Goal: Task Accomplishment & Management: Manage account settings

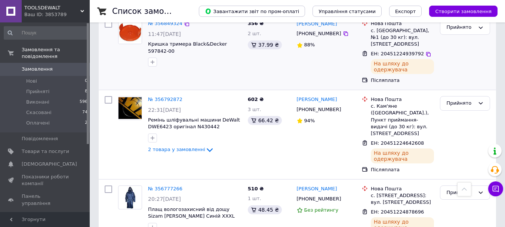
scroll to position [187, 0]
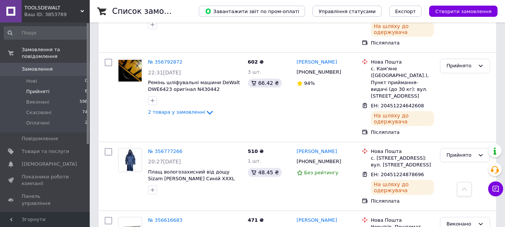
click at [38, 88] on span "Прийняті" at bounding box center [37, 91] width 23 height 7
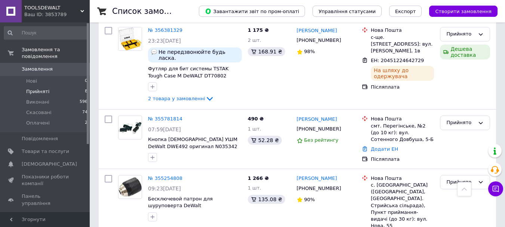
scroll to position [494, 0]
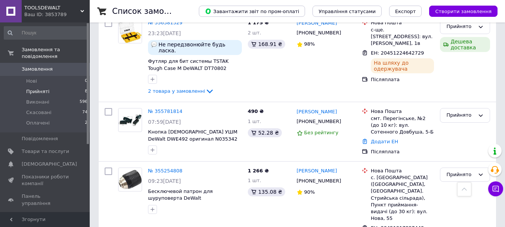
click at [38, 88] on span "Прийняті" at bounding box center [37, 91] width 23 height 7
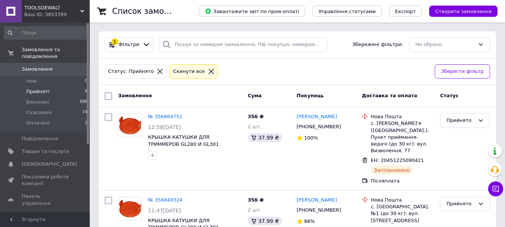
click at [39, 88] on span "Прийняті" at bounding box center [37, 91] width 23 height 7
click at [63, 86] on li "Прийняті 8" at bounding box center [46, 91] width 92 height 10
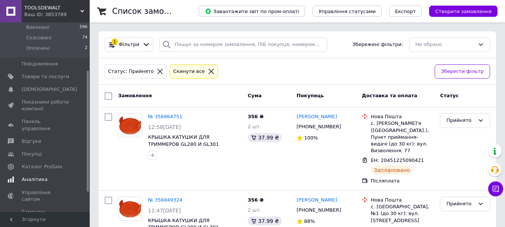
click at [36, 176] on span "Аналітика" at bounding box center [35, 179] width 26 height 7
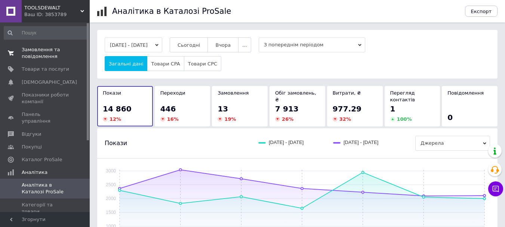
click at [47, 47] on span "Замовлення та повідомлення" at bounding box center [45, 52] width 47 height 13
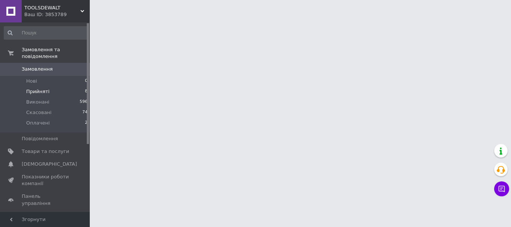
click at [52, 87] on li "Прийняті 8" at bounding box center [46, 91] width 92 height 10
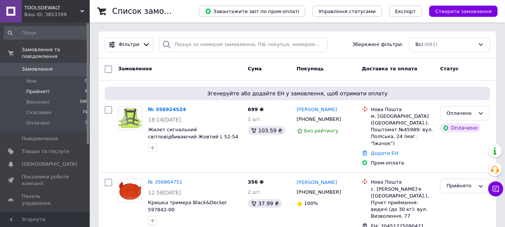
click at [35, 88] on span "Прийняті" at bounding box center [37, 91] width 23 height 7
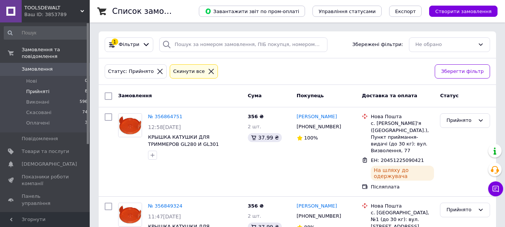
click at [60, 86] on li "Прийняті 8" at bounding box center [46, 91] width 92 height 10
click at [70, 118] on li "Оплачені 3" at bounding box center [46, 125] width 92 height 14
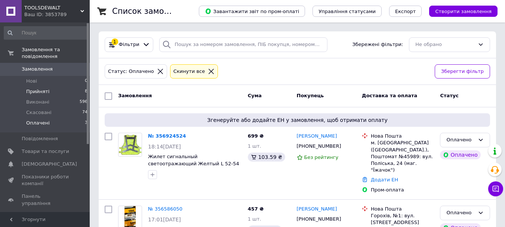
click at [43, 88] on span "Прийняті" at bounding box center [37, 91] width 23 height 7
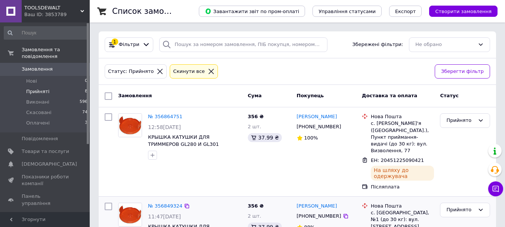
scroll to position [187, 0]
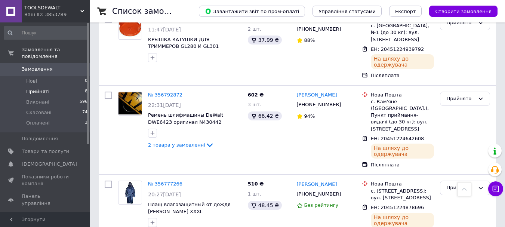
click at [35, 88] on span "Прийняті" at bounding box center [37, 91] width 23 height 7
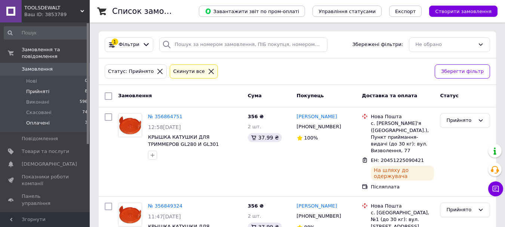
click at [43, 120] on span "Оплачені" at bounding box center [38, 123] width 24 height 7
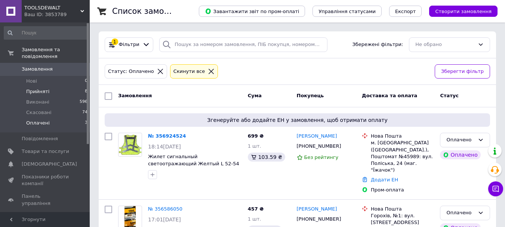
click at [56, 86] on li "Прийняті 8" at bounding box center [46, 91] width 92 height 10
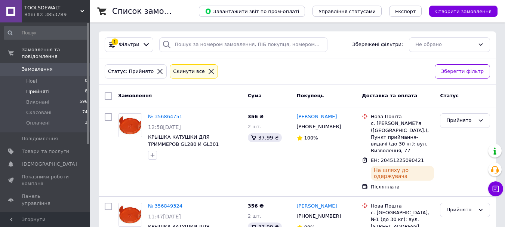
click at [40, 88] on span "Прийняті" at bounding box center [37, 91] width 23 height 7
